Goal: Information Seeking & Learning: Learn about a topic

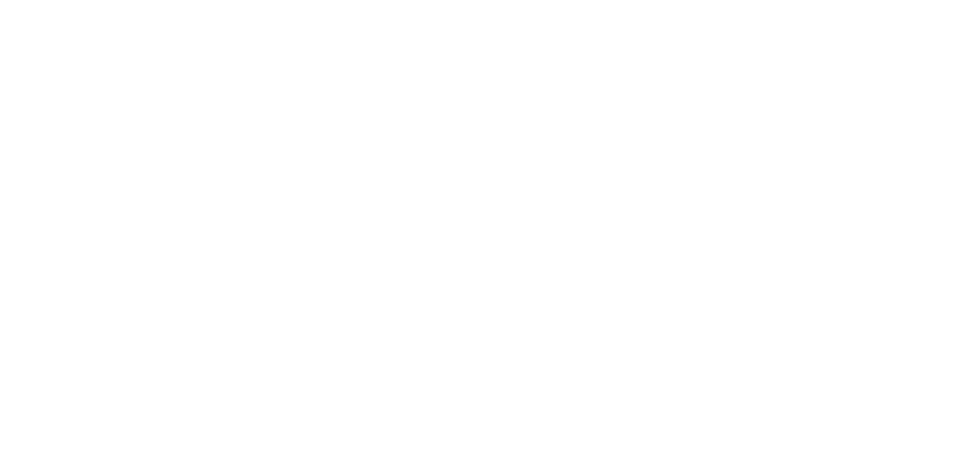
drag, startPoint x: 0, startPoint y: 0, endPoint x: 644, endPoint y: 193, distance: 672.5
click at [644, 0] on html at bounding box center [486, 0] width 973 height 0
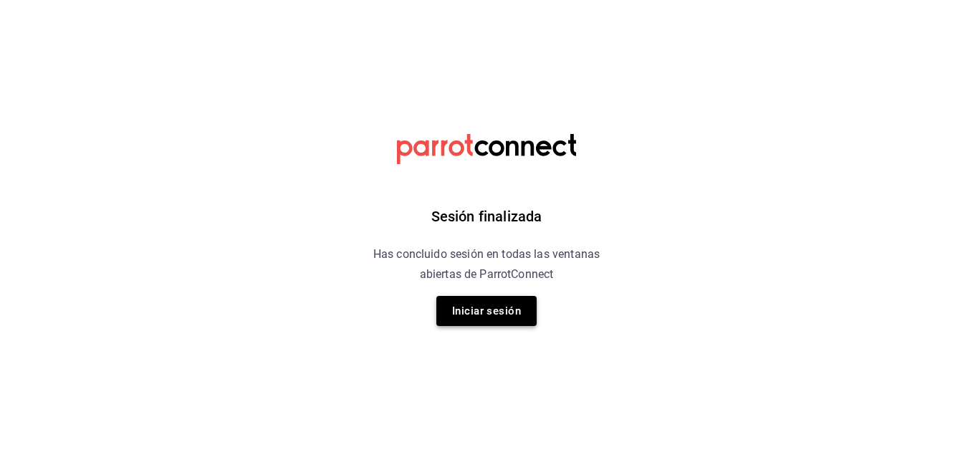
click at [487, 308] on button "Iniciar sesión" at bounding box center [486, 311] width 100 height 30
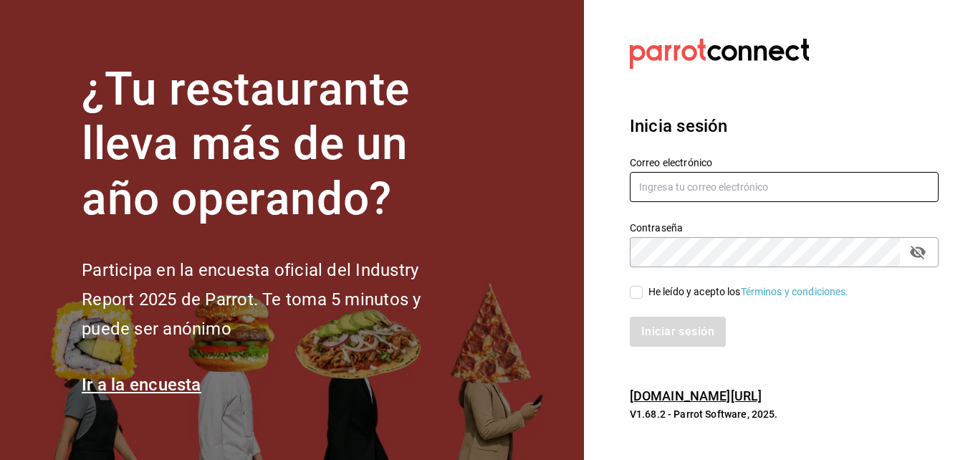
type input "[EMAIL_ADDRESS][DOMAIN_NAME]"
click at [635, 292] on input "He leído y acepto los Términos y condiciones." at bounding box center [636, 292] width 13 height 13
checkbox input "true"
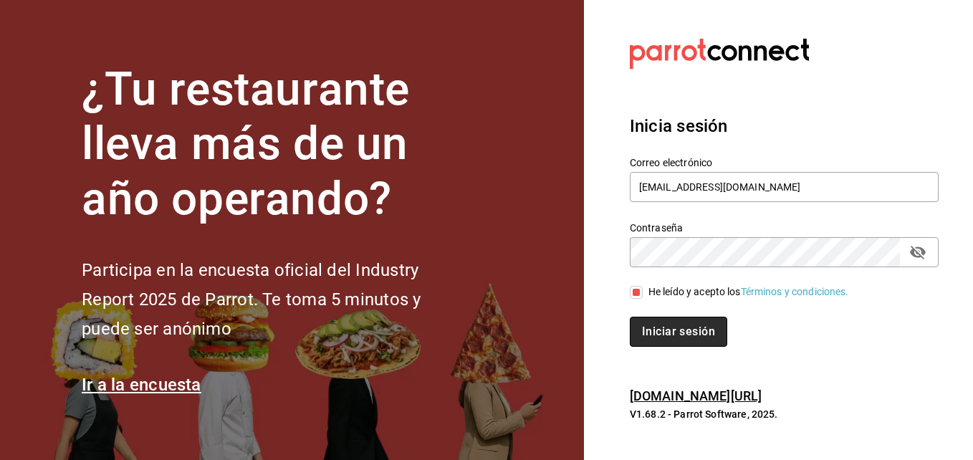
click at [668, 335] on button "Iniciar sesión" at bounding box center [678, 332] width 97 height 30
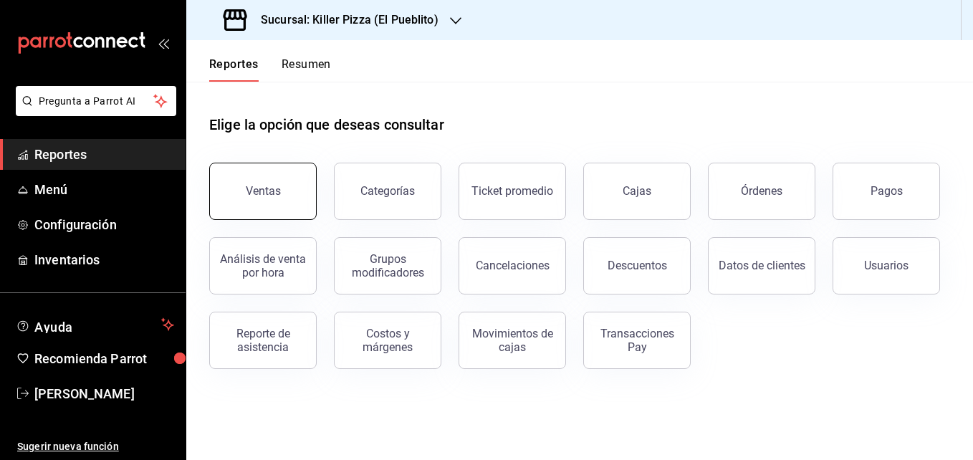
click at [273, 178] on button "Ventas" at bounding box center [262, 191] width 107 height 57
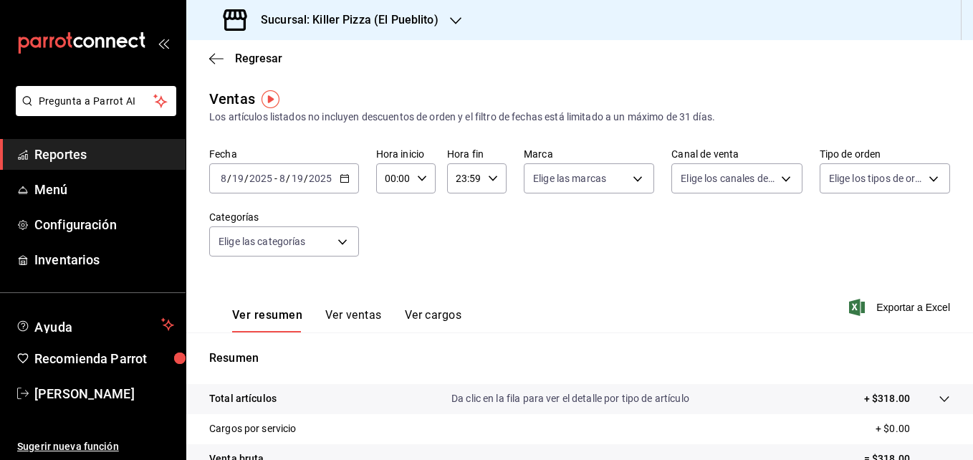
click at [347, 177] on icon "button" at bounding box center [345, 178] width 10 height 10
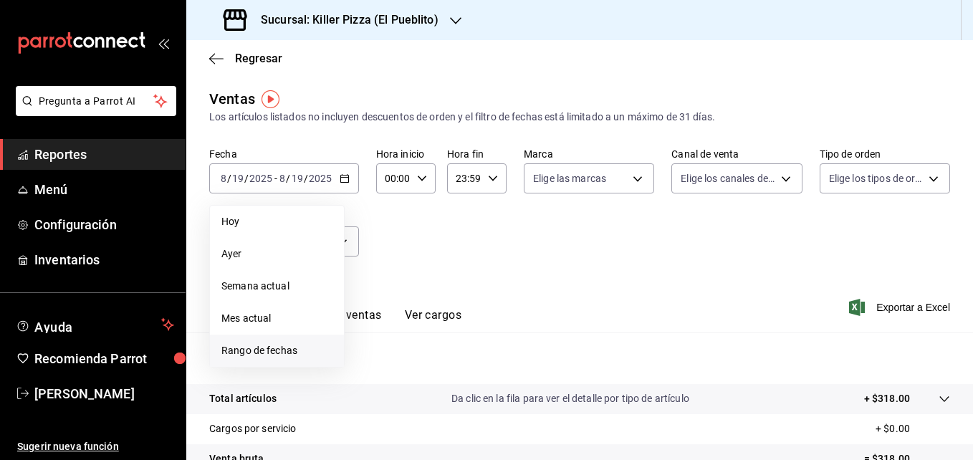
click at [247, 348] on span "Rango de fechas" at bounding box center [276, 350] width 111 height 15
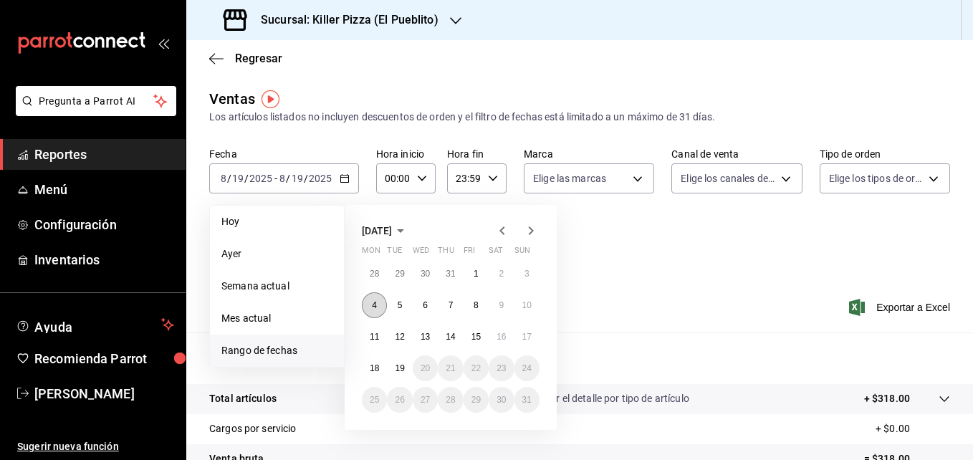
click at [379, 299] on button "4" at bounding box center [374, 305] width 25 height 26
click at [371, 331] on button "11" at bounding box center [374, 337] width 25 height 26
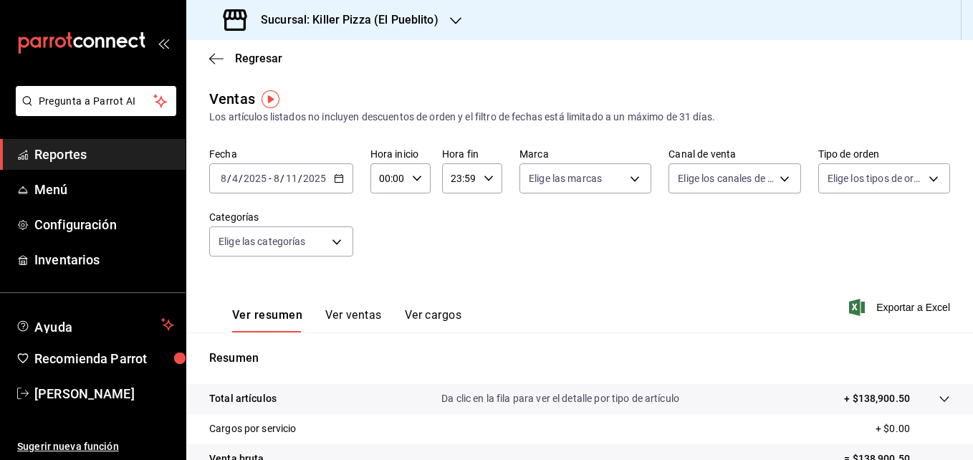
click at [340, 180] on icon "button" at bounding box center [339, 178] width 10 height 10
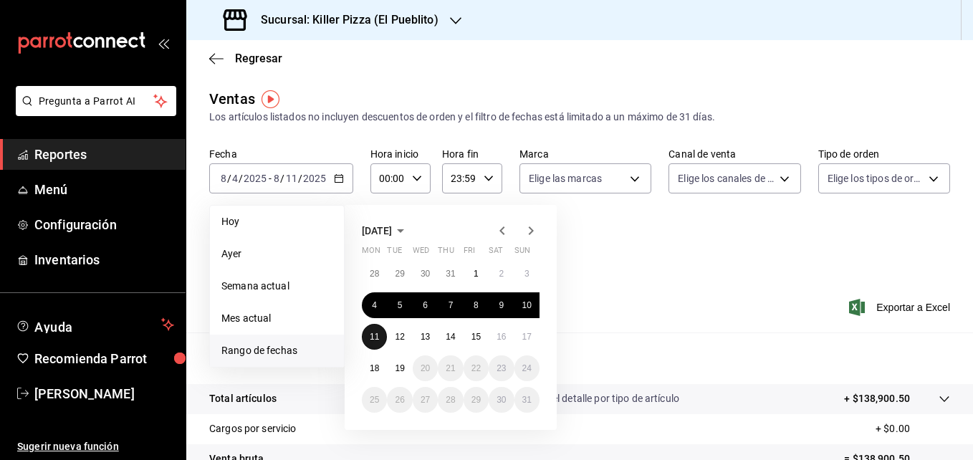
click at [372, 330] on button "11" at bounding box center [374, 337] width 25 height 26
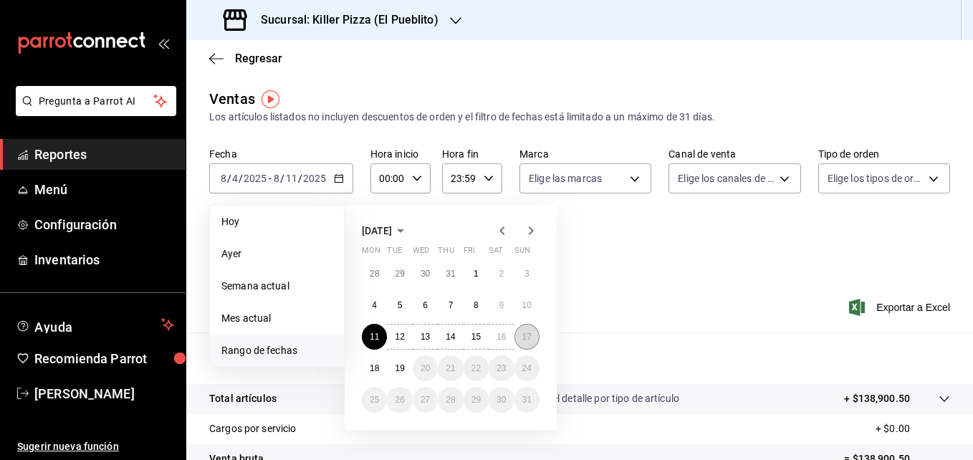
click at [524, 334] on abbr "17" at bounding box center [526, 337] width 9 height 10
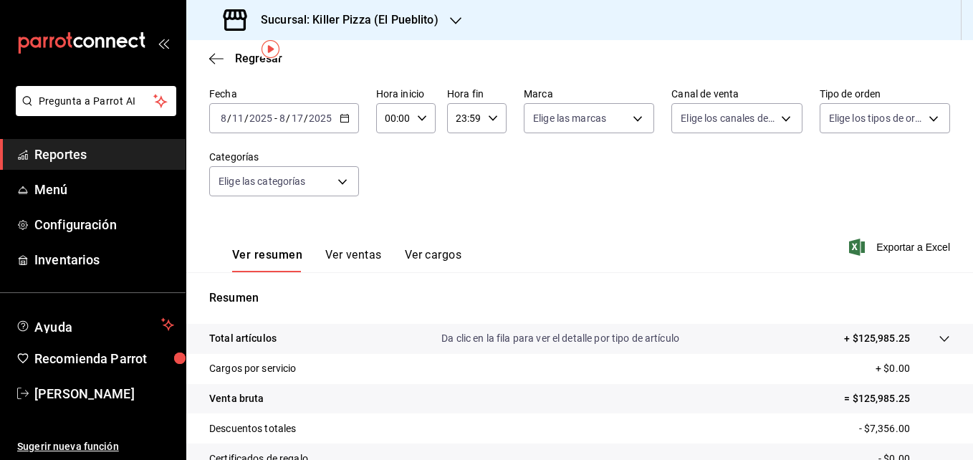
scroll to position [68, 0]
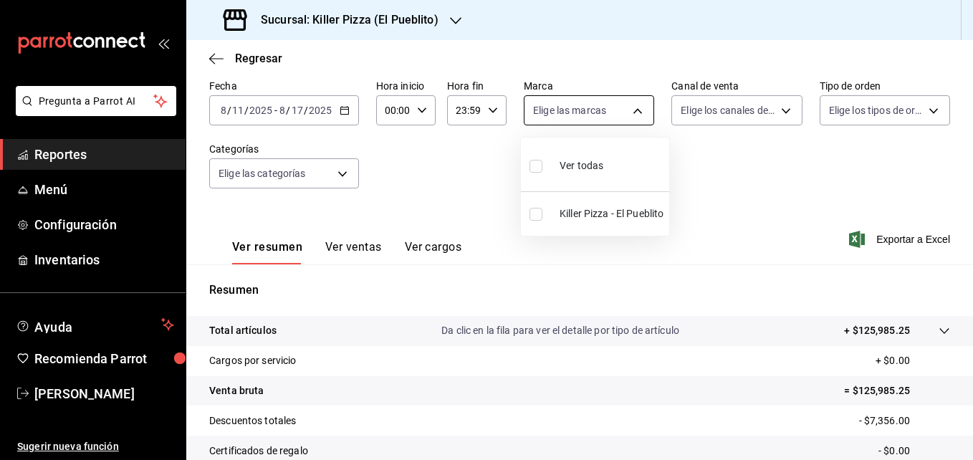
click at [631, 120] on body "Pregunta a Parrot AI Reportes Menú Configuración Inventarios Ayuda Recomienda P…" at bounding box center [486, 230] width 973 height 460
click at [715, 186] on div at bounding box center [486, 230] width 973 height 460
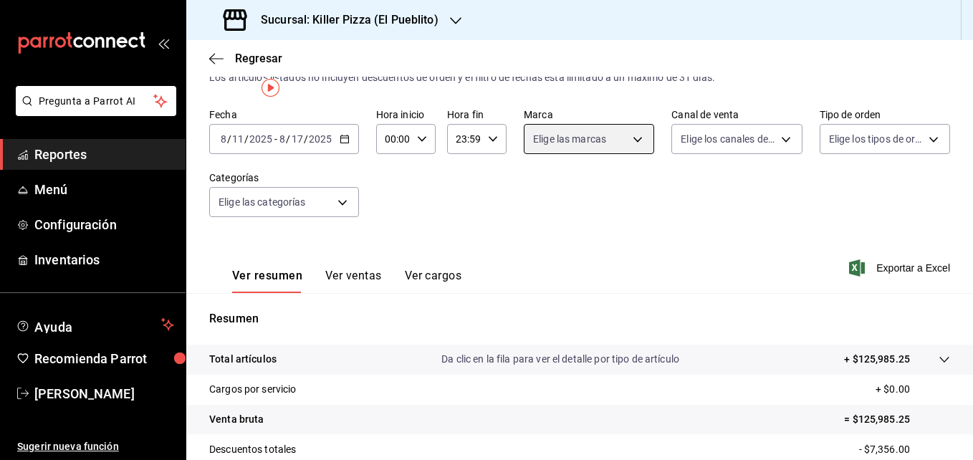
scroll to position [0, 0]
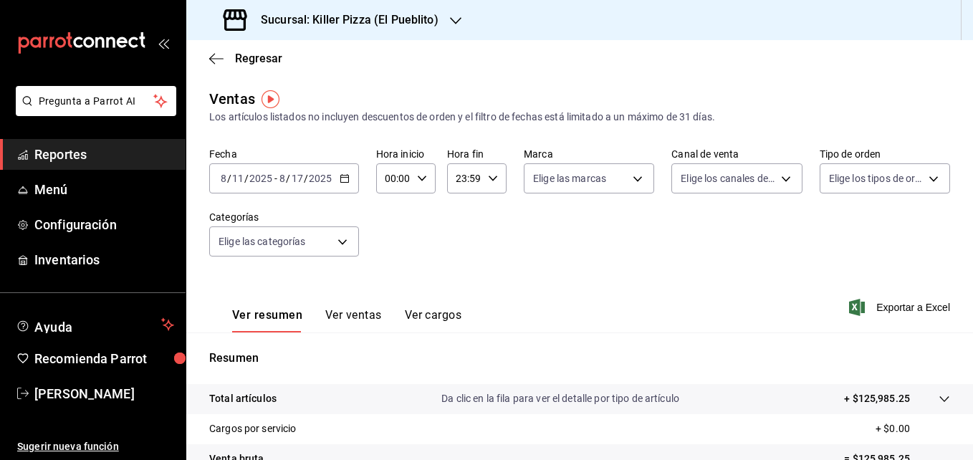
click at [456, 21] on icon "button" at bounding box center [455, 20] width 11 height 7
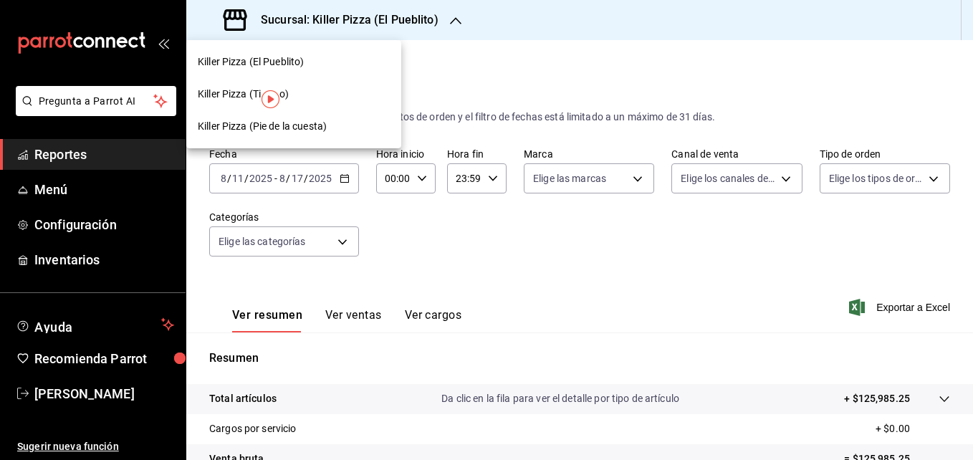
click at [320, 125] on span "Killer Pizza (Pie de la cuesta)" at bounding box center [262, 126] width 129 height 15
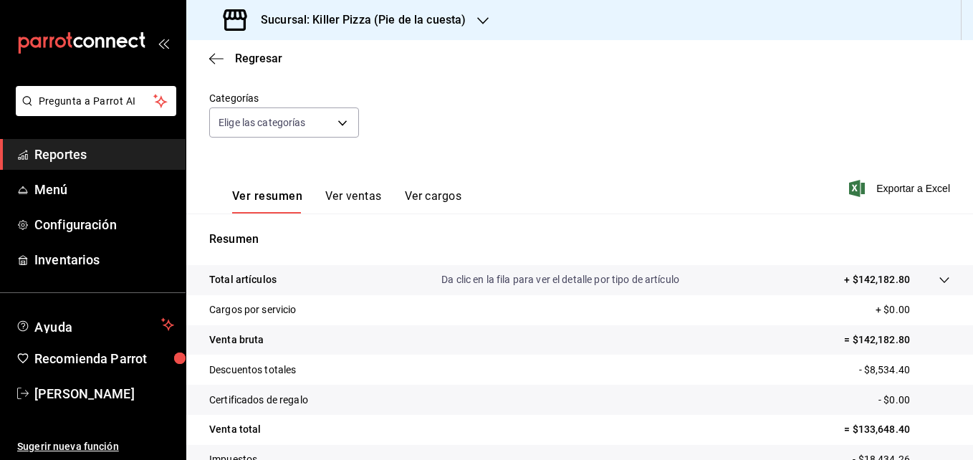
scroll to position [226, 0]
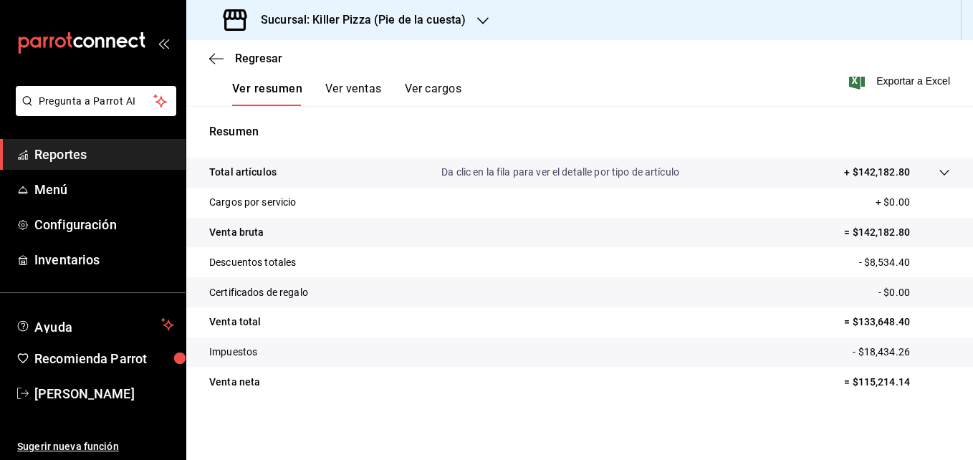
click at [338, 85] on button "Ver ventas" at bounding box center [353, 94] width 57 height 24
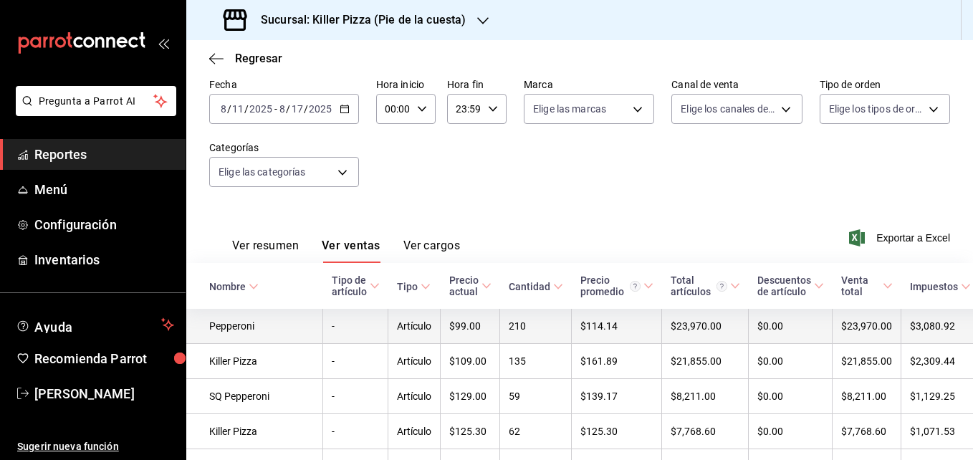
scroll to position [226, 0]
